Goal: Task Accomplishment & Management: Use online tool/utility

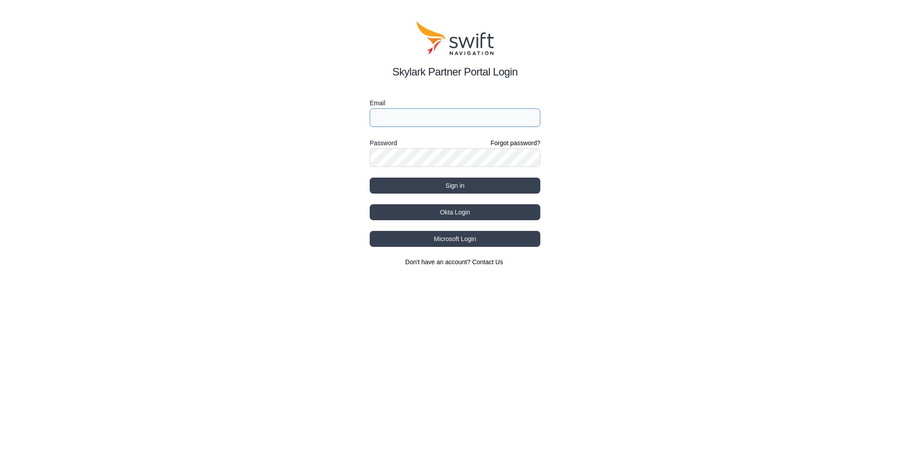
click at [464, 116] on input "Email" at bounding box center [455, 117] width 171 height 19
click at [463, 119] on input "[EMAIL_ADDRESS][DOMAIN_NAME]" at bounding box center [455, 117] width 171 height 19
type input "[EMAIL_ADDRESS][DOMAIN_NAME]"
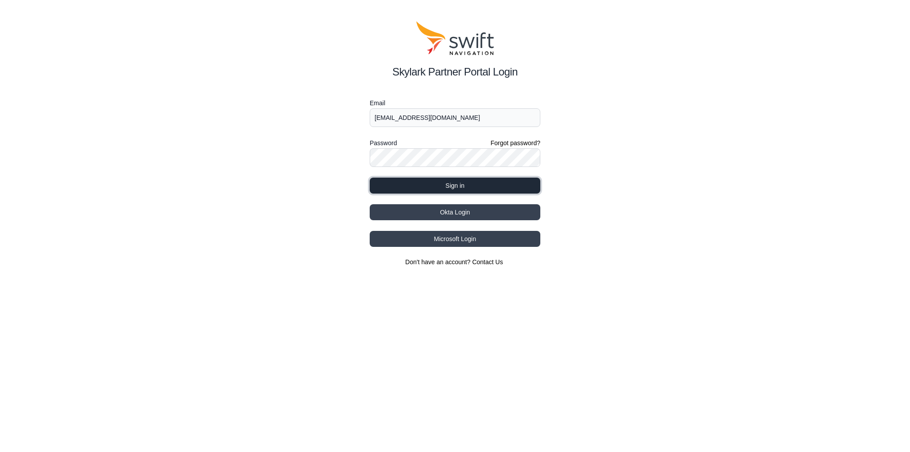
click at [436, 188] on button "Sign in" at bounding box center [455, 186] width 171 height 16
select select
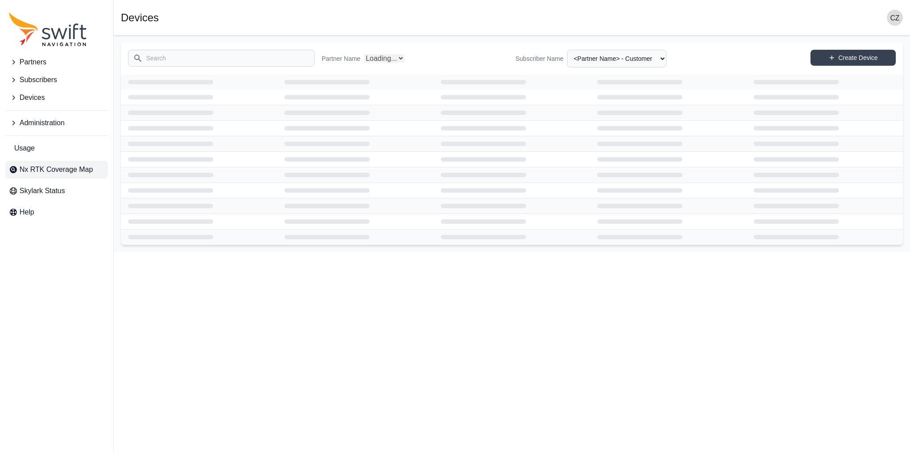
click at [68, 172] on span "Nx RTK Coverage Map" at bounding box center [56, 169] width 73 height 11
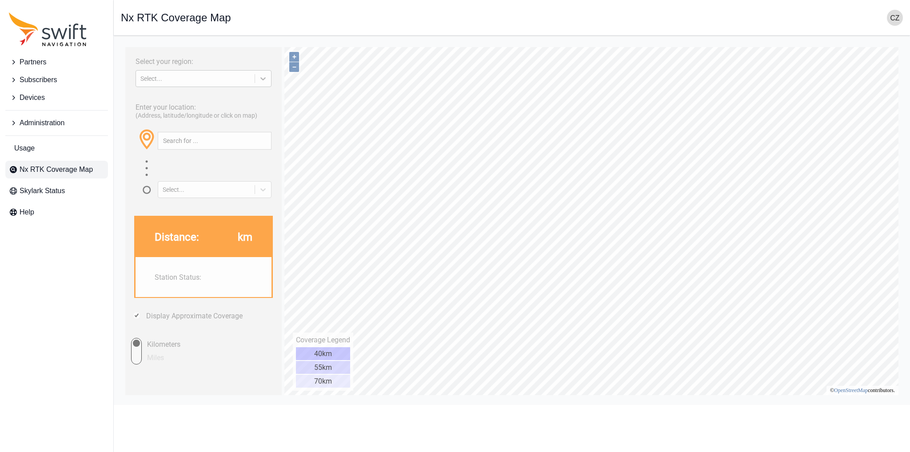
click at [258, 84] on div at bounding box center [263, 79] width 16 height 16
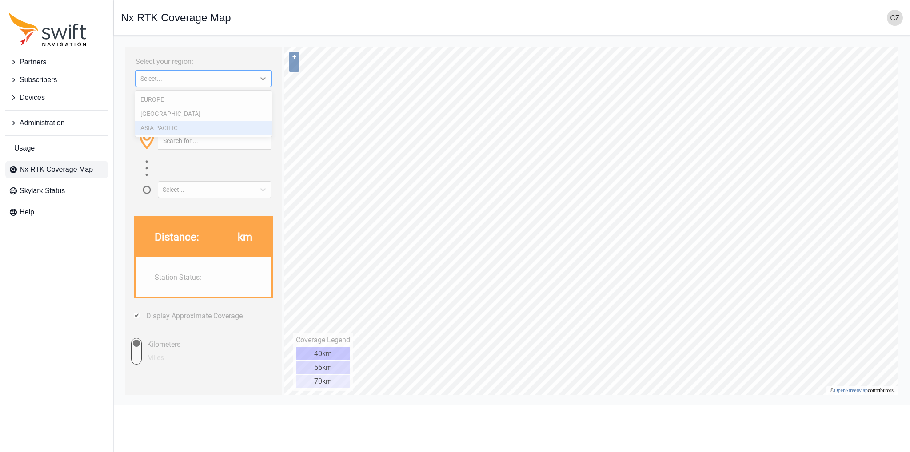
click at [192, 128] on div "ASIA PACIFIC" at bounding box center [203, 128] width 136 height 14
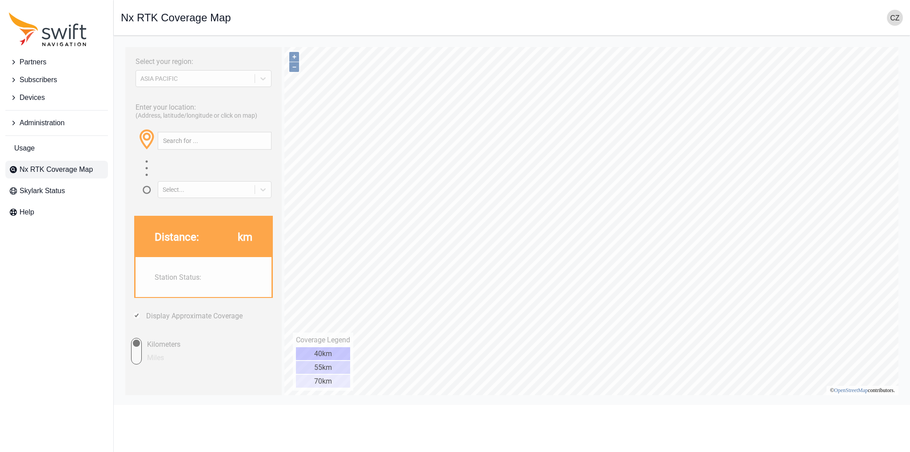
click at [55, 64] on button "Partners" at bounding box center [56, 62] width 103 height 18
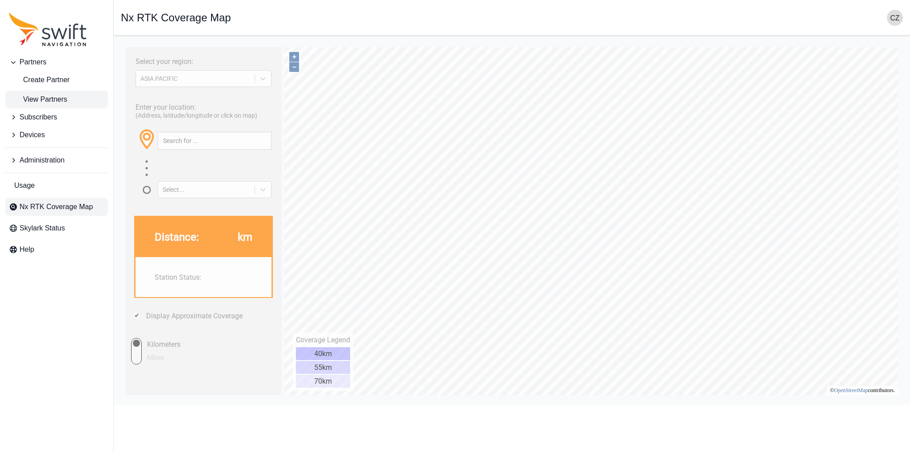
click at [57, 99] on span "View Partners" at bounding box center [38, 99] width 58 height 11
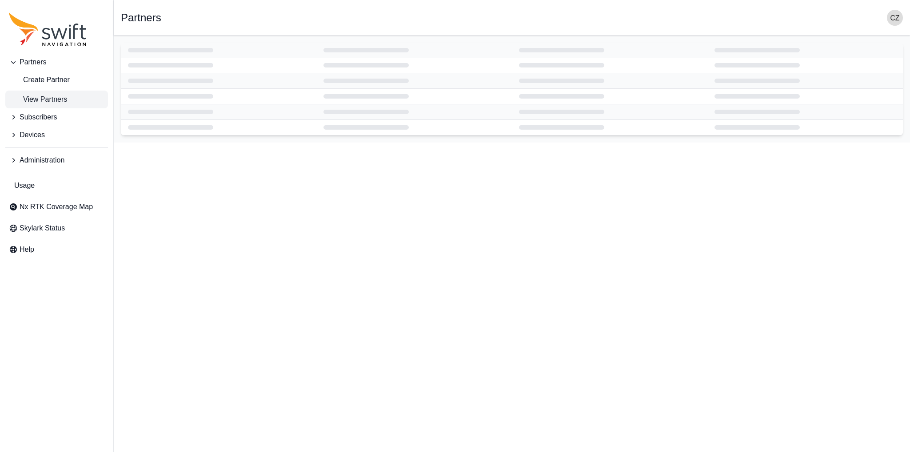
click at [69, 119] on button "Subscribers" at bounding box center [56, 117] width 103 height 18
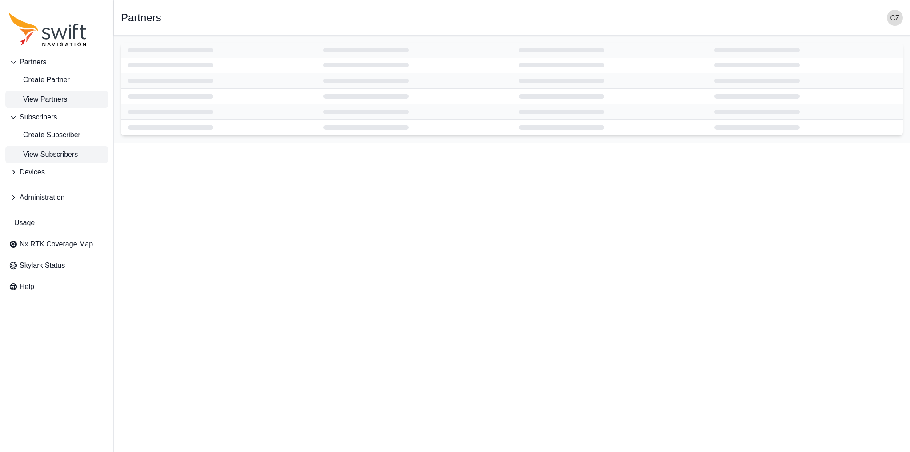
click at [48, 155] on span "View Subscribers" at bounding box center [43, 154] width 69 height 11
click at [37, 170] on span "Devices" at bounding box center [32, 172] width 25 height 11
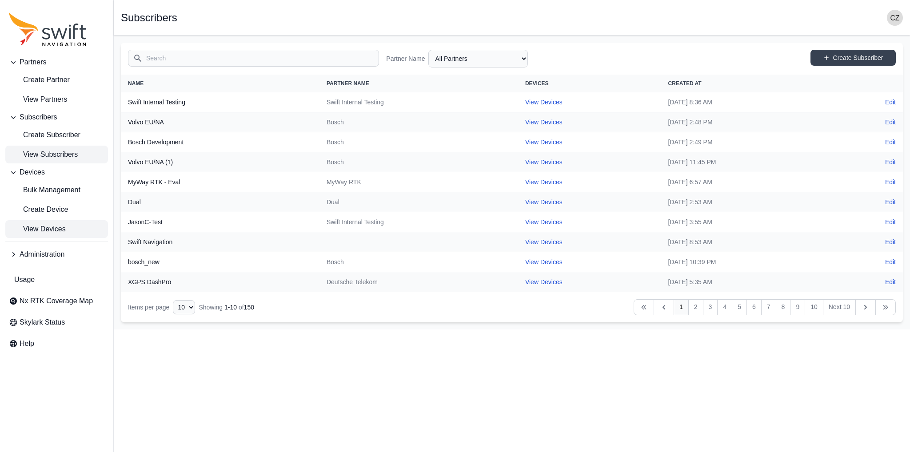
click at [43, 228] on span "View Devices" at bounding box center [37, 229] width 57 height 11
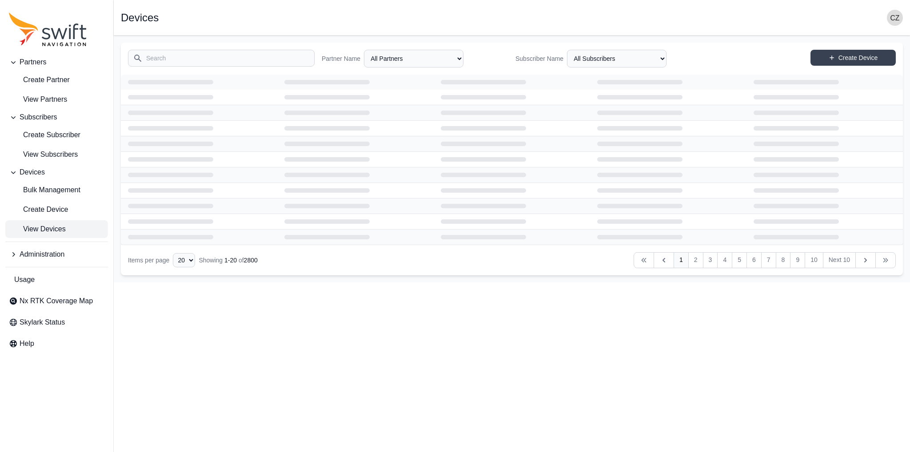
click at [269, 58] on input "Search" at bounding box center [221, 58] width 187 height 17
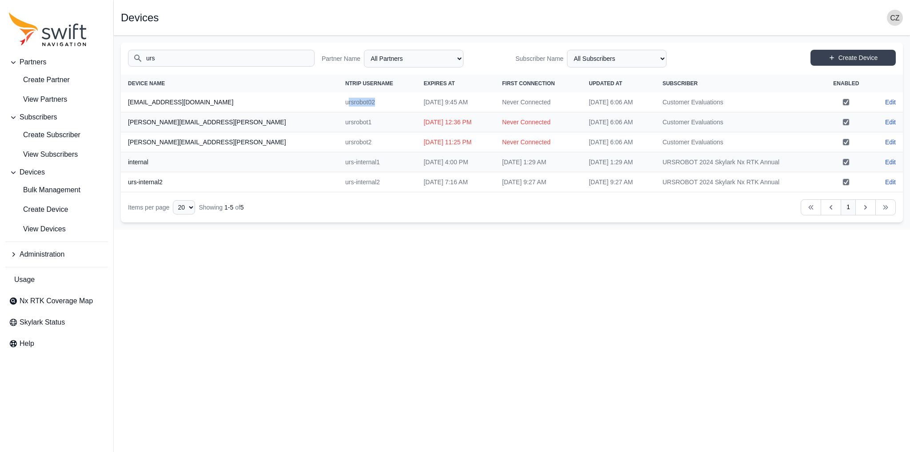
drag, startPoint x: 257, startPoint y: 102, endPoint x: 289, endPoint y: 101, distance: 32.5
click at [338, 103] on td "ursrobot02" at bounding box center [377, 102] width 78 height 20
click at [338, 97] on td "ursrobot02" at bounding box center [377, 102] width 78 height 20
drag, startPoint x: 369, startPoint y: 97, endPoint x: 399, endPoint y: 103, distance: 31.1
click at [416, 103] on td "[DATE] 9:45 AM" at bounding box center [455, 102] width 79 height 20
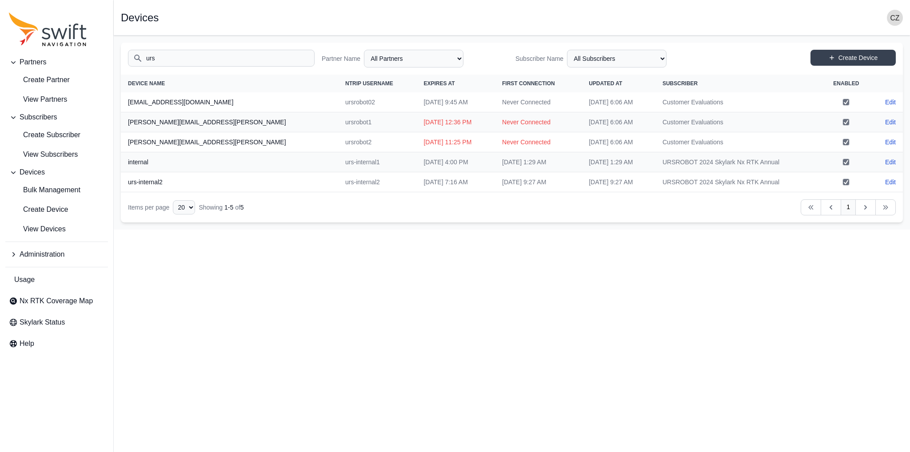
click at [416, 104] on td "[DATE] 9:45 AM" at bounding box center [455, 102] width 79 height 20
drag, startPoint x: 336, startPoint y: 101, endPoint x: 393, endPoint y: 107, distance: 57.2
click at [416, 107] on td "[DATE] 9:45 AM" at bounding box center [455, 102] width 79 height 20
click at [177, 61] on input "urs" at bounding box center [221, 58] width 187 height 17
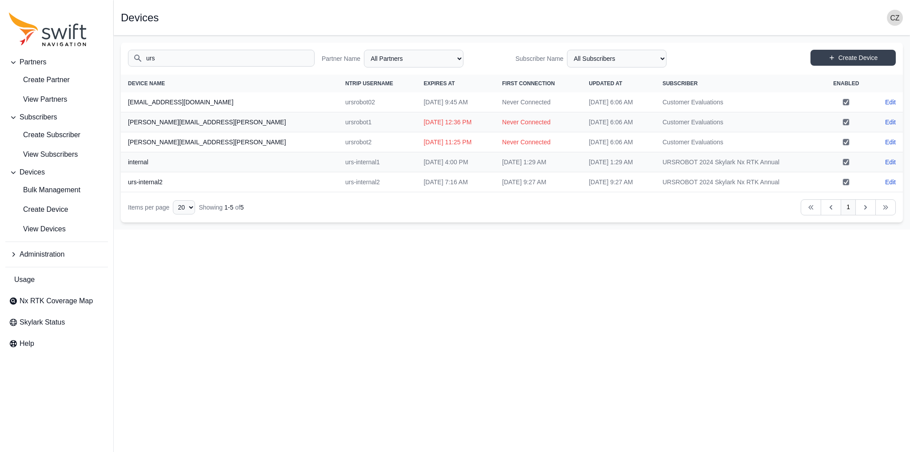
click at [177, 61] on input "urs" at bounding box center [221, 58] width 187 height 17
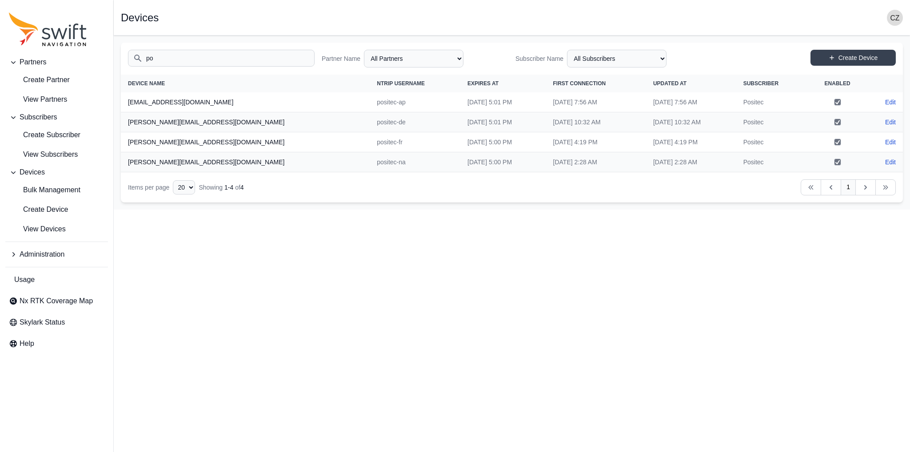
type input "p"
